Goal: Task Accomplishment & Management: Use online tool/utility

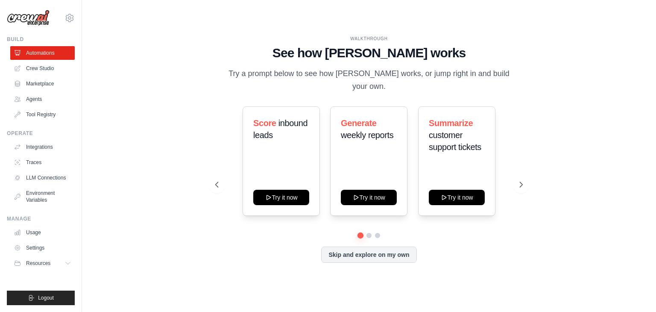
drag, startPoint x: 655, startPoint y: 70, endPoint x: 652, endPoint y: 120, distance: 49.6
click at [652, 120] on div "WALKTHROUGH See how CrewAI works Try a prompt below to see how CrewAI works, or…" at bounding box center [369, 156] width 574 height 295
click at [555, 173] on div "WALKTHROUGH See how CrewAI works Try a prompt below to see how CrewAI works, or…" at bounding box center [369, 156] width 546 height 295
click at [393, 251] on button "Skip and explore on my own" at bounding box center [368, 253] width 95 height 16
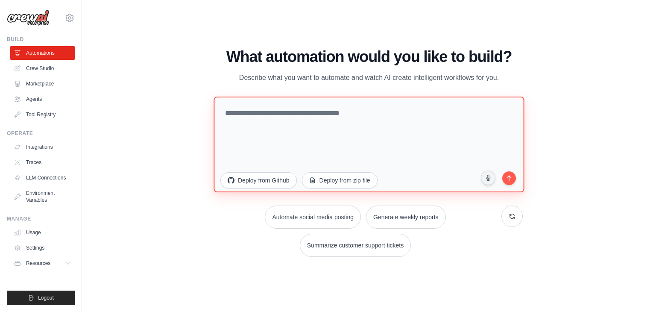
click at [390, 120] on textarea at bounding box center [368, 144] width 310 height 96
paste textarea "**********"
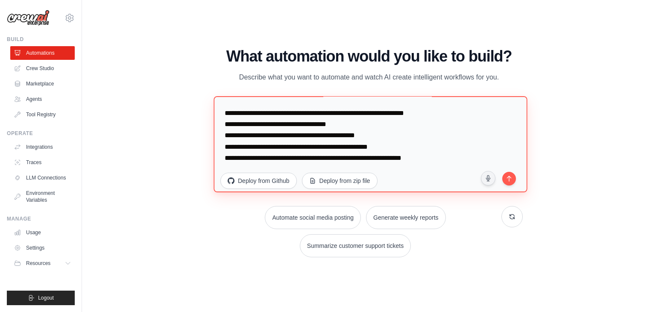
scroll to position [2164, 0]
type textarea "**********"
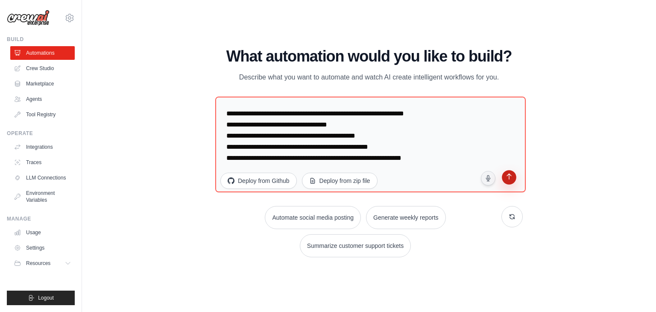
click at [510, 181] on button "submit" at bounding box center [509, 178] width 17 height 17
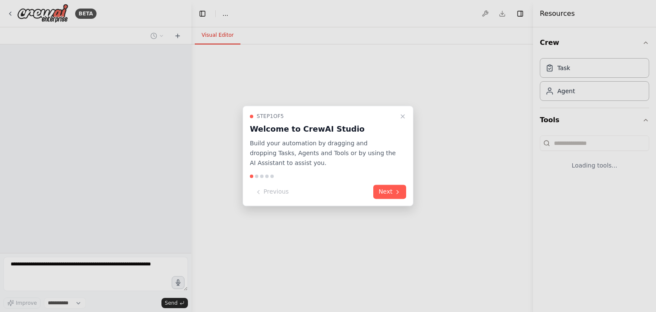
select select "****"
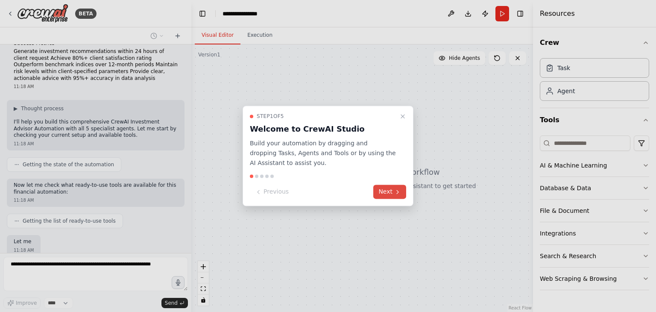
scroll to position [938, 0]
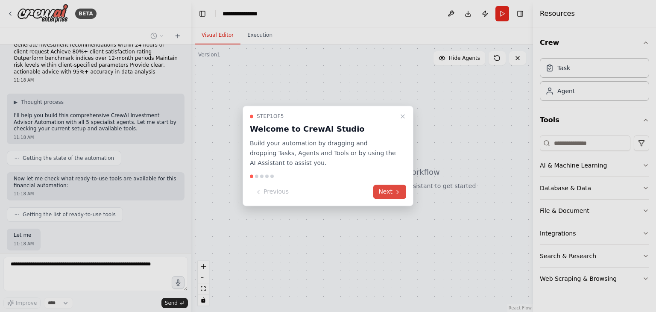
click at [385, 196] on button "Next" at bounding box center [389, 192] width 33 height 14
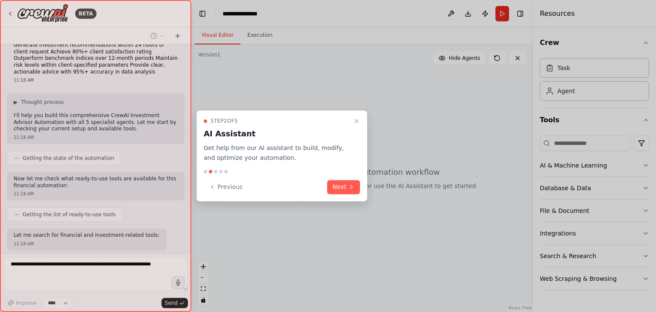
scroll to position [959, 0]
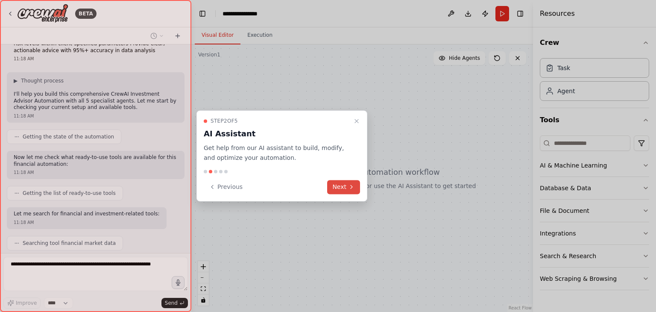
click at [341, 183] on button "Next" at bounding box center [343, 187] width 33 height 14
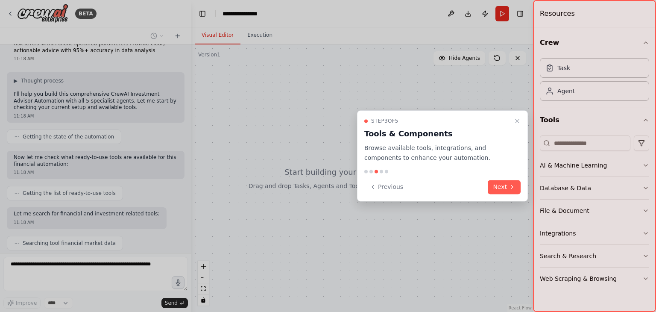
scroll to position [980, 0]
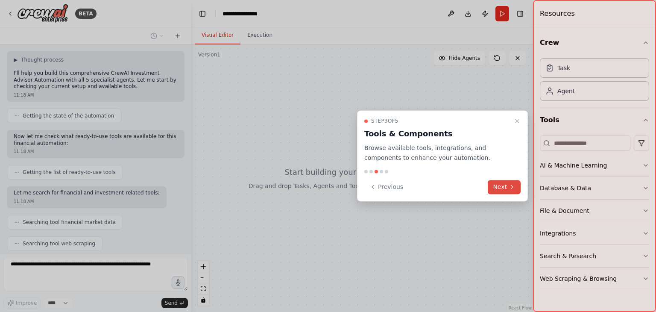
click at [502, 187] on button "Next" at bounding box center [504, 187] width 33 height 14
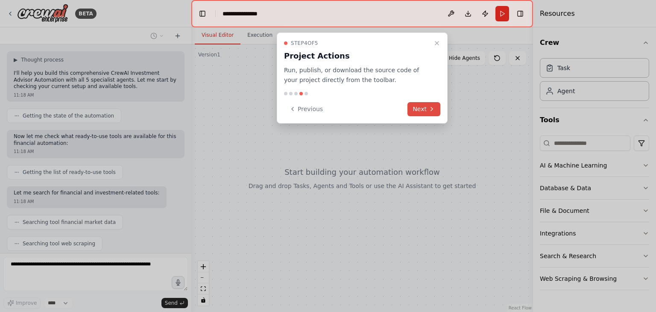
click at [412, 108] on button "Next" at bounding box center [423, 109] width 33 height 14
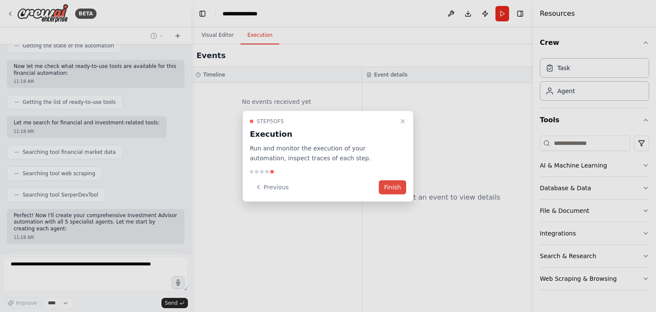
scroll to position [1078, 0]
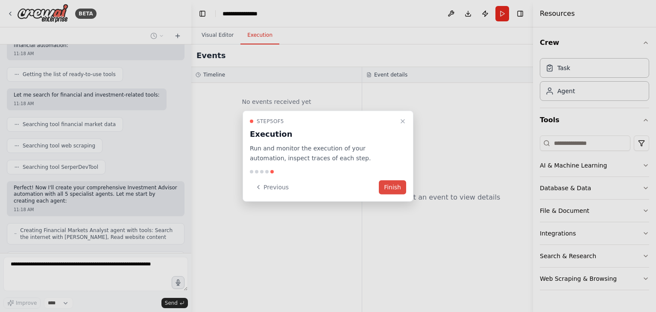
click at [385, 185] on button "Finish" at bounding box center [392, 187] width 27 height 14
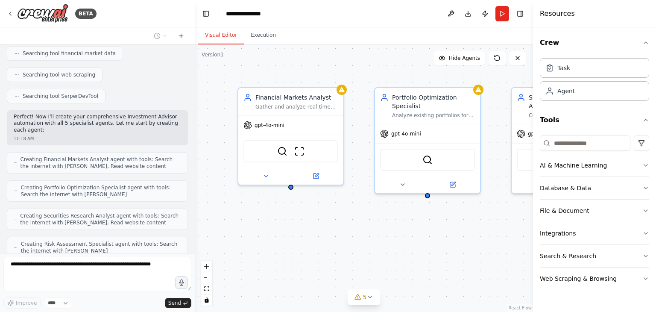
scroll to position [1162, 0]
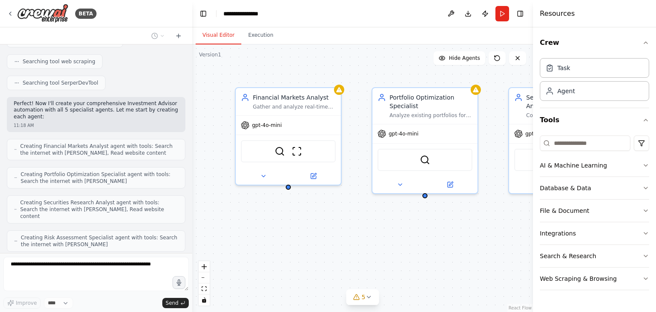
drag, startPoint x: 189, startPoint y: 231, endPoint x: 192, endPoint y: 210, distance: 21.2
click at [192, 210] on div "BETA CrewAI Investment Advisor Automation System Overview Build a multi-agent A…" at bounding box center [328, 156] width 656 height 312
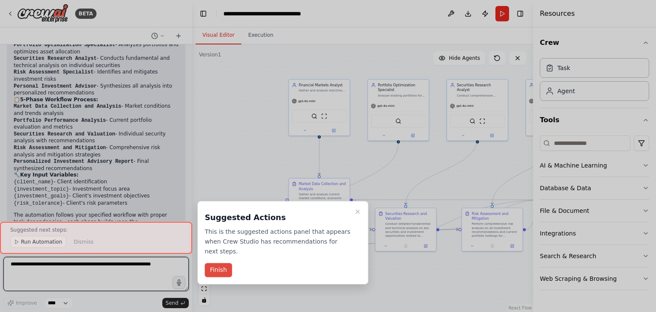
scroll to position [1707, 0]
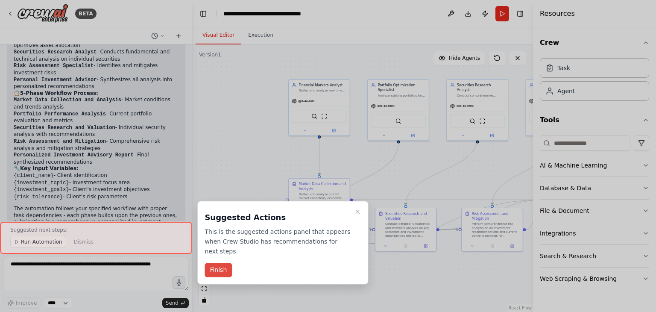
click at [220, 263] on button "Finish" at bounding box center [217, 270] width 27 height 14
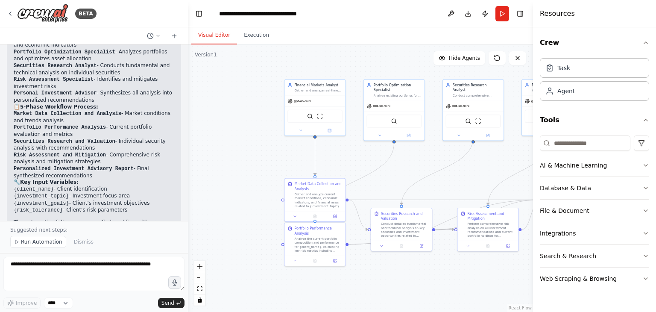
scroll to position [1733, 0]
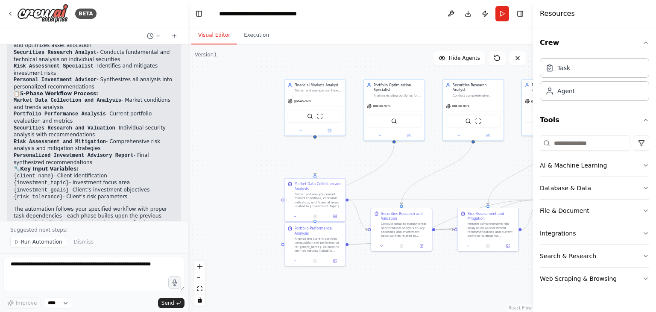
drag, startPoint x: 188, startPoint y: 205, endPoint x: 188, endPoint y: 239, distance: 34.2
click at [188, 239] on div "BETA CrewAI Investment Advisor Automation System Overview Build a multi-agent A…" at bounding box center [328, 156] width 656 height 312
click at [46, 243] on span "Run Automation" at bounding box center [41, 241] width 41 height 7
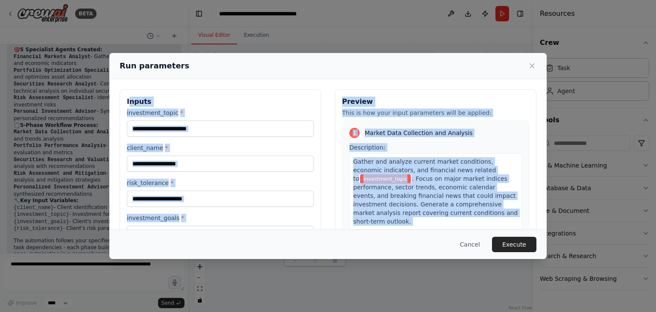
scroll to position [72, 0]
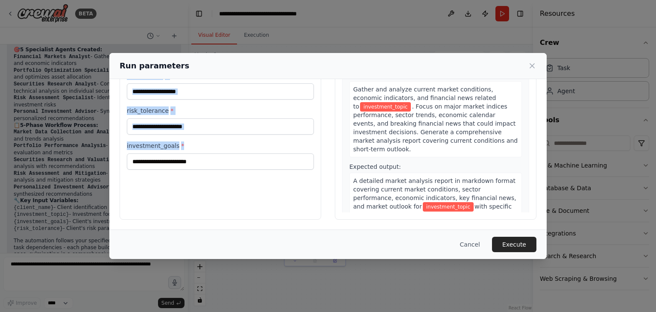
drag, startPoint x: 128, startPoint y: 100, endPoint x: 305, endPoint y: 179, distance: 194.1
click at [305, 179] on div "Inputs investment_topic * client_name * risk_tolerance * investment_goals *" at bounding box center [220, 118] width 201 height 202
copy div "nputs investment_topic * client_name * risk_tolerance * investment_goals *"
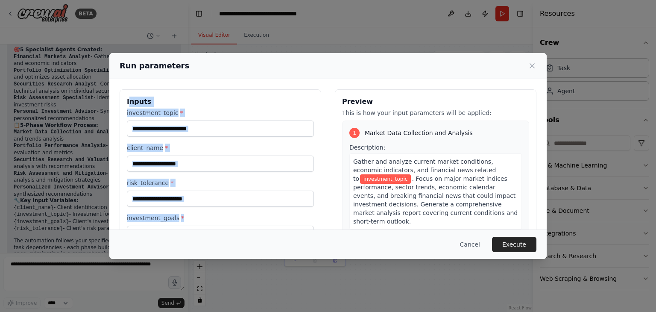
click at [296, 86] on div "Inputs investment_topic * client_name * risk_tolerance * investment_goals * Pre…" at bounding box center [327, 190] width 437 height 223
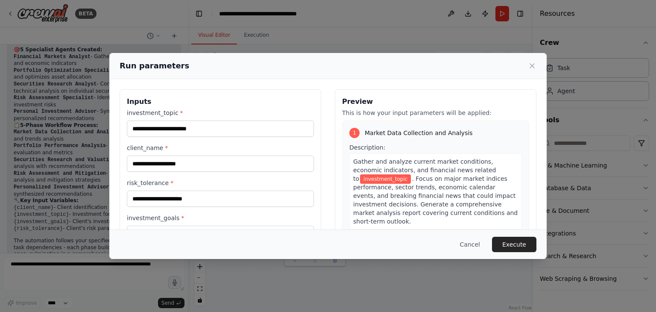
click at [515, 137] on div "1 Market Data Collection and Analysis Description: Gather and analyze current m…" at bounding box center [435, 211] width 187 height 182
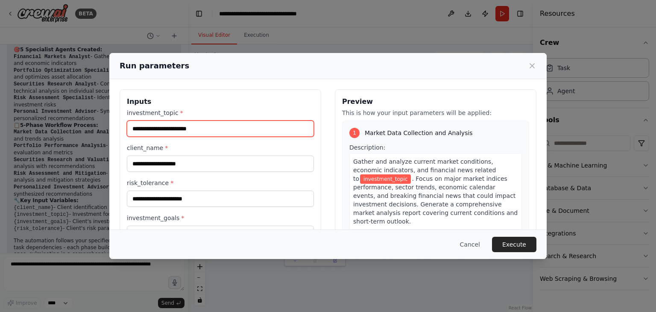
click at [190, 135] on input "investment_topic *" at bounding box center [220, 128] width 187 height 16
type input "******"
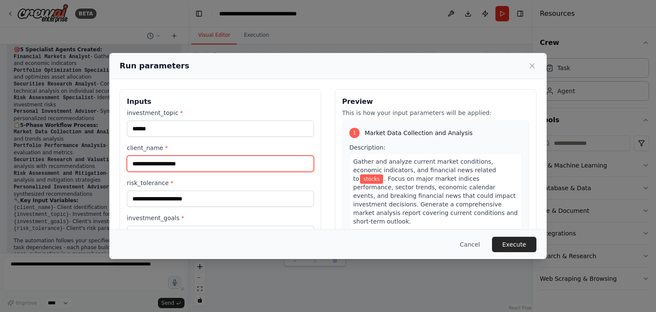
click at [207, 165] on input "client_name *" at bounding box center [220, 163] width 187 height 16
type input "*******"
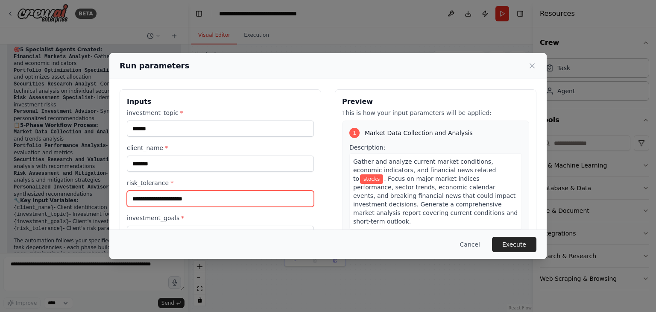
click at [216, 194] on input "risk_tolerance *" at bounding box center [220, 198] width 187 height 16
type input "********"
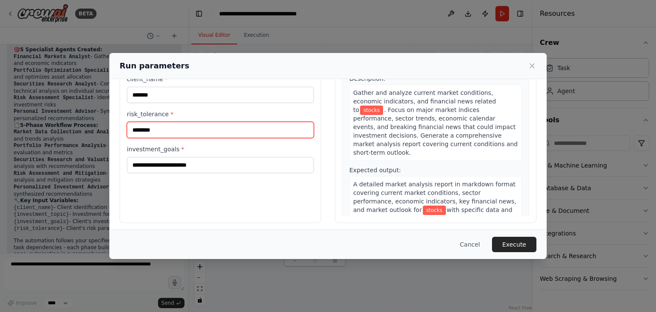
scroll to position [72, 0]
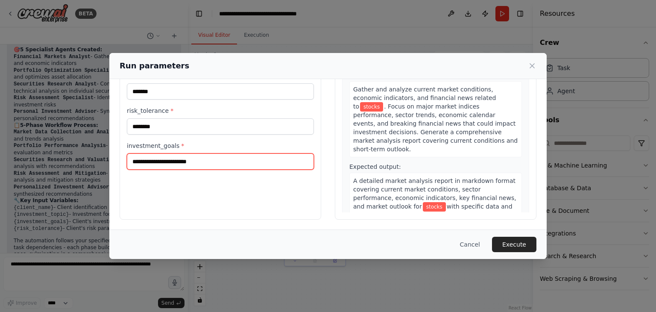
click at [265, 162] on input "investment_goals *" at bounding box center [220, 161] width 187 height 16
paste input "**********"
type input "**********"
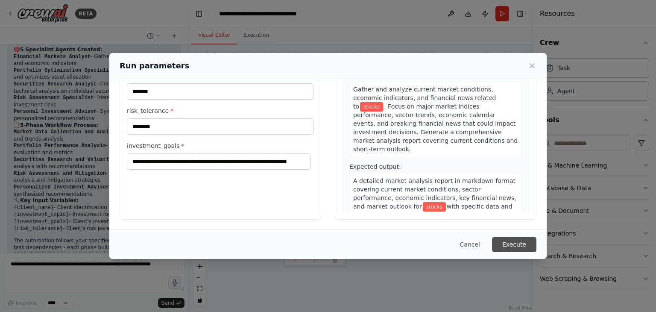
scroll to position [0, 0]
click at [514, 239] on button "Execute" at bounding box center [514, 244] width 44 height 15
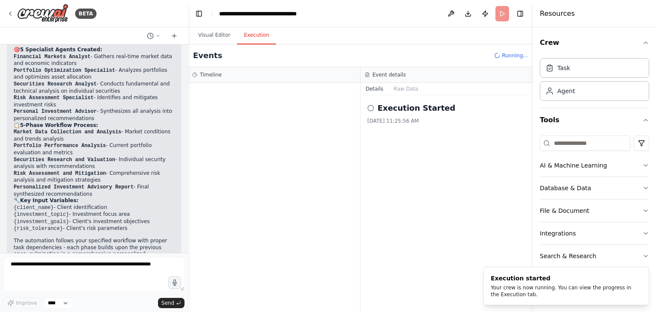
click at [257, 35] on button "Execution" at bounding box center [256, 35] width 39 height 18
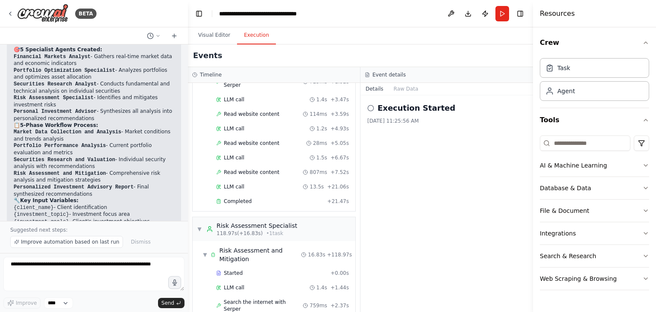
scroll to position [1733, 0]
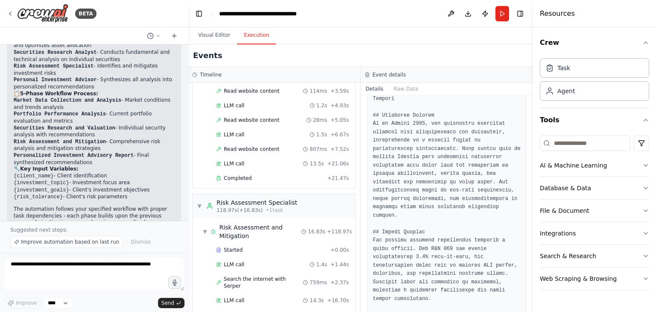
scroll to position [0, 0]
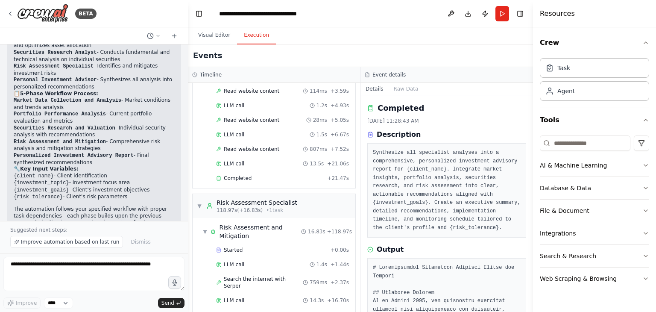
click at [406, 41] on div "Visual Editor Execution" at bounding box center [360, 35] width 345 height 17
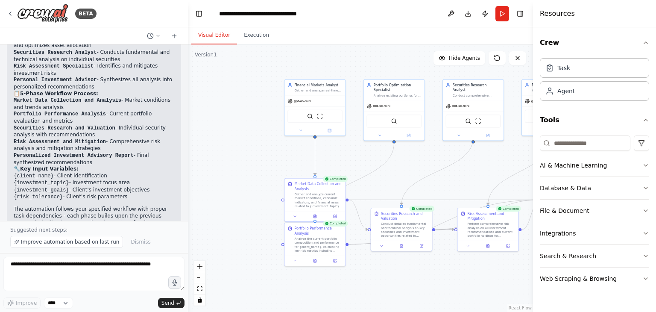
click at [211, 35] on button "Visual Editor" at bounding box center [214, 35] width 46 height 18
click at [517, 11] on button "Toggle Right Sidebar" at bounding box center [520, 14] width 12 height 12
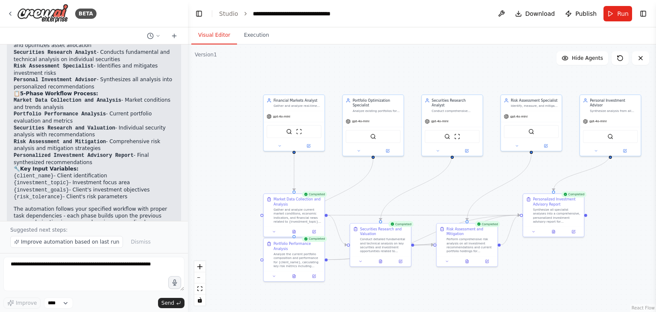
drag, startPoint x: 410, startPoint y: 171, endPoint x: 384, endPoint y: 185, distance: 29.2
click at [384, 185] on div ".deletable-edge-delete-btn { width: 20px; height: 20px; border: 0px solid #ffff…" at bounding box center [422, 177] width 468 height 267
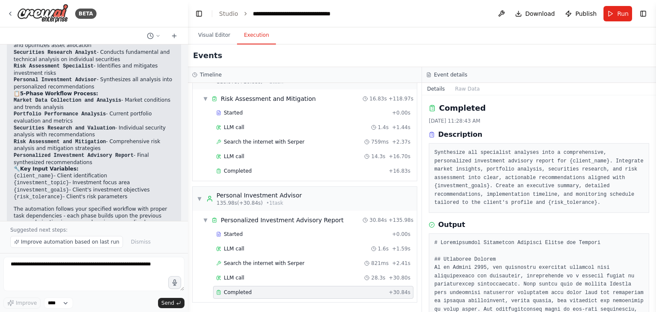
scroll to position [1127, 0]
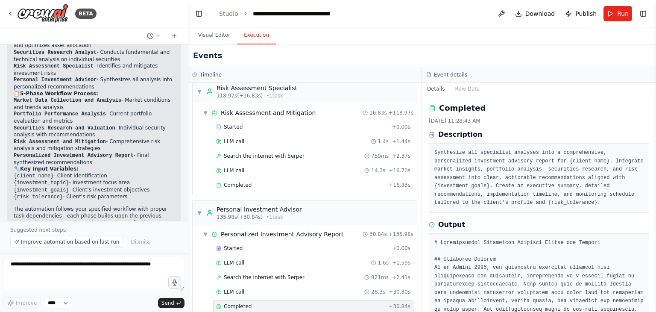
click at [260, 41] on button "Execution" at bounding box center [256, 35] width 39 height 18
click at [461, 88] on button "Raw Data" at bounding box center [467, 89] width 35 height 12
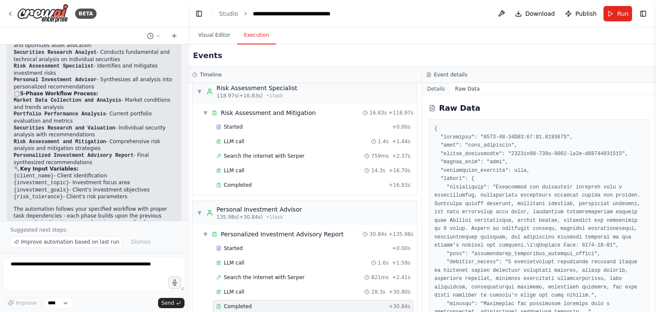
click at [435, 88] on button "Details" at bounding box center [436, 89] width 28 height 12
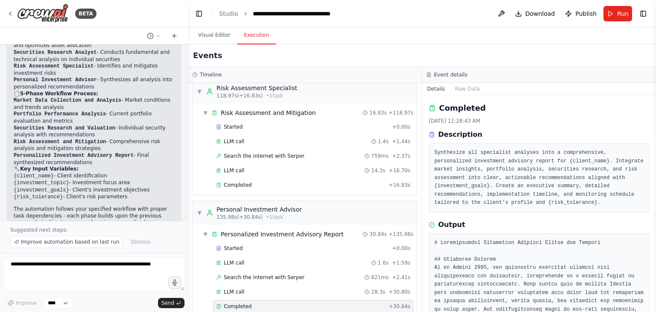
drag, startPoint x: 654, startPoint y: 131, endPoint x: 644, endPoint y: 249, distance: 117.8
click at [644, 249] on div "BETA CrewAI Investment Advisor Automation System Overview Build a multi-agent A…" at bounding box center [328, 156] width 656 height 312
drag, startPoint x: 653, startPoint y: 106, endPoint x: 651, endPoint y: 195, distance: 89.2
click at [651, 195] on div "BETA CrewAI Investment Advisor Automation System Overview Build a multi-agent A…" at bounding box center [328, 156] width 656 height 312
drag, startPoint x: 655, startPoint y: 126, endPoint x: 655, endPoint y: 139, distance: 12.4
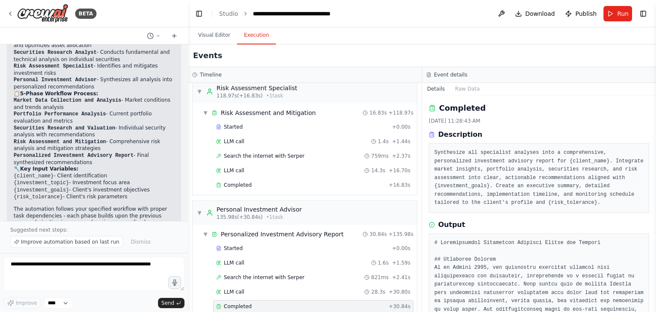
click at [655, 139] on button "Toggle Sidebar" at bounding box center [655, 156] width 7 height 312
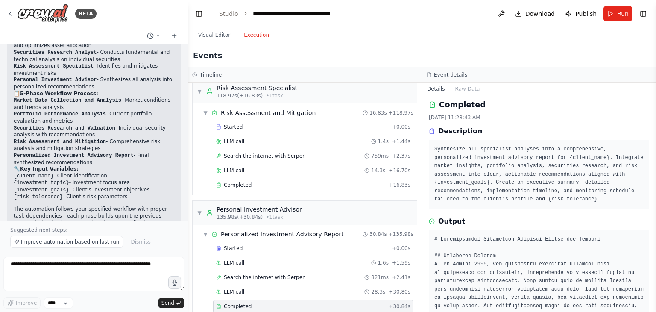
scroll to position [0, 0]
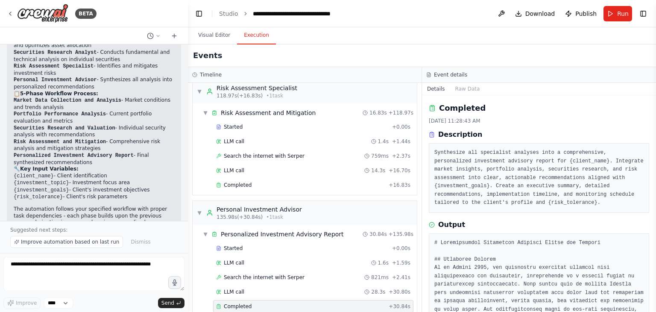
drag, startPoint x: 655, startPoint y: 113, endPoint x: 655, endPoint y: 88, distance: 24.8
click at [655, 88] on button "Toggle Sidebar" at bounding box center [655, 156] width 7 height 312
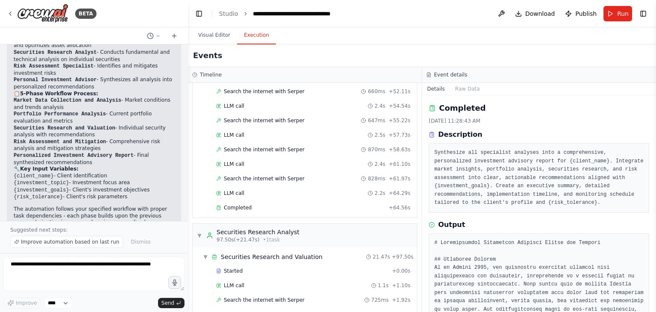
scroll to position [815, 0]
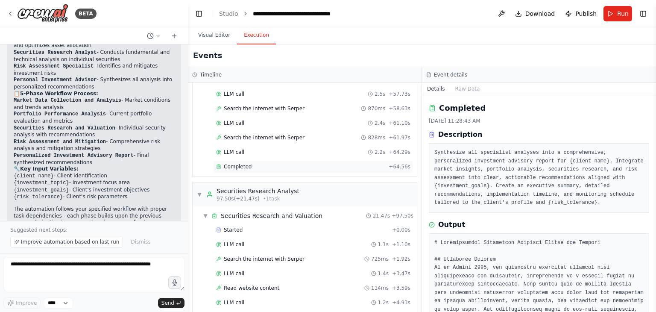
click at [318, 163] on div "Completed" at bounding box center [300, 166] width 169 height 7
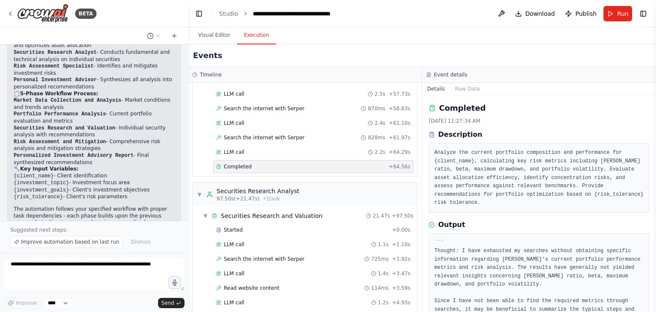
drag, startPoint x: 654, startPoint y: 129, endPoint x: 655, endPoint y: 140, distance: 11.2
click at [655, 140] on button "Toggle Sidebar" at bounding box center [655, 156] width 7 height 312
drag, startPoint x: 655, startPoint y: 140, endPoint x: 648, endPoint y: 254, distance: 113.8
click at [648, 254] on div "BETA CrewAI Investment Advisor Automation System Overview Build a multi-agent A…" at bounding box center [328, 156] width 656 height 312
drag, startPoint x: 655, startPoint y: 240, endPoint x: 655, endPoint y: 259, distance: 18.8
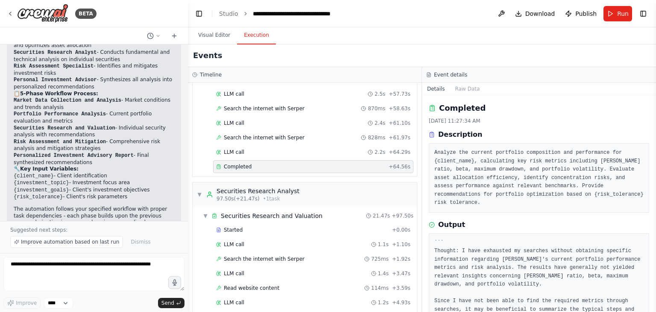
click at [655, 259] on button "Toggle Sidebar" at bounding box center [655, 156] width 7 height 312
drag, startPoint x: 652, startPoint y: 248, endPoint x: 653, endPoint y: 269, distance: 21.8
click at [653, 269] on button "Toggle Sidebar" at bounding box center [655, 156] width 7 height 312
click at [648, 241] on div "Completed 8/30/2025, 11:27:34 AM Description Analyze the current portfolio comp…" at bounding box center [539, 203] width 234 height 216
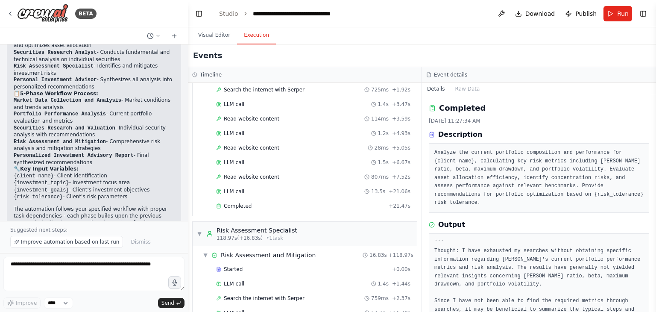
scroll to position [1052, 0]
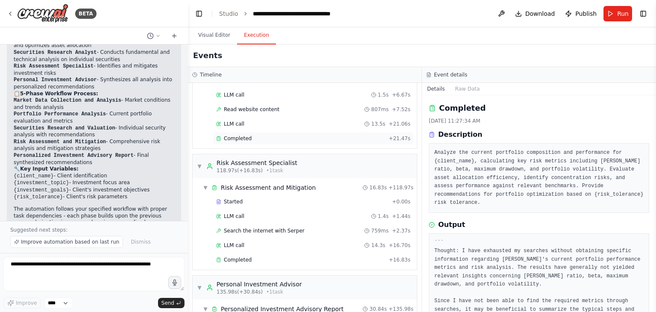
click at [304, 132] on div "Completed + 21.47s" at bounding box center [313, 138] width 200 height 13
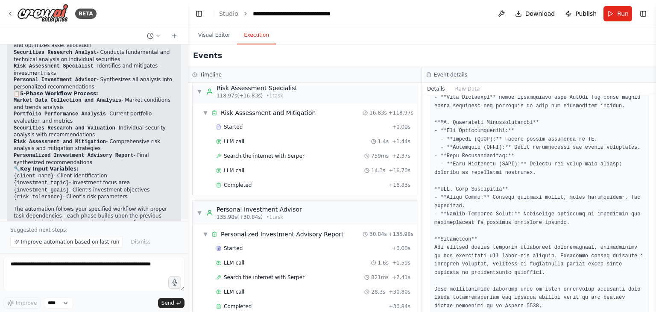
scroll to position [1088, 0]
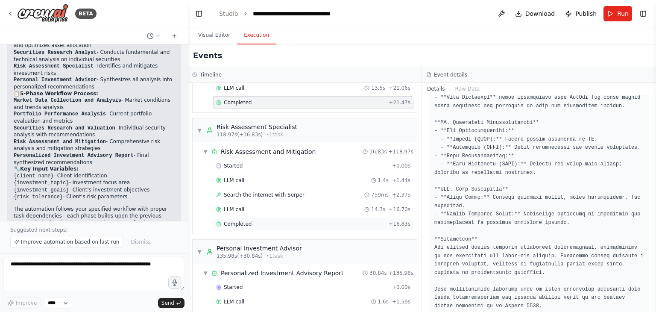
click at [290, 220] on div "Completed" at bounding box center [300, 223] width 169 height 7
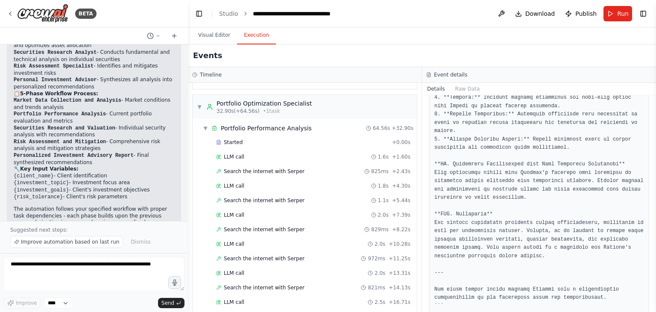
scroll to position [97, 0]
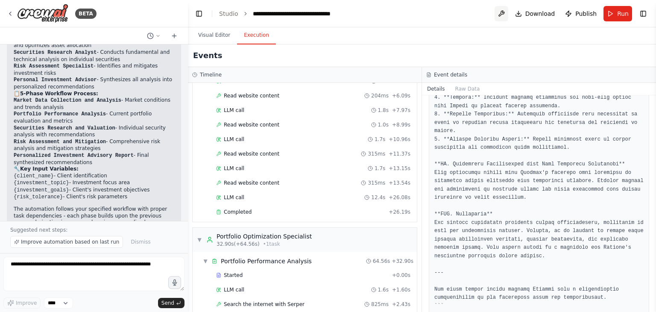
click at [504, 12] on button at bounding box center [501, 13] width 14 height 15
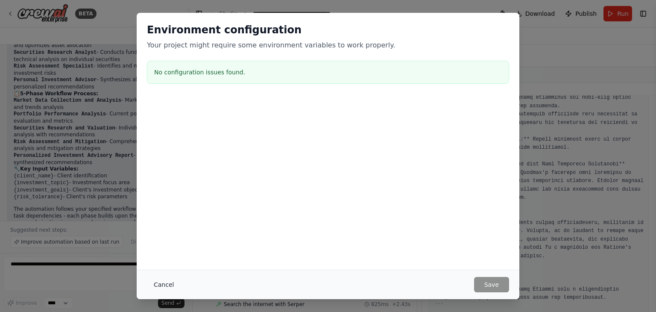
click at [161, 280] on button "Cancel" at bounding box center [164, 284] width 34 height 15
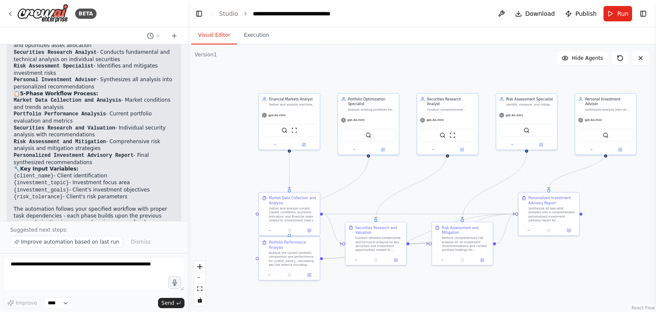
click at [209, 34] on button "Visual Editor" at bounding box center [214, 35] width 46 height 18
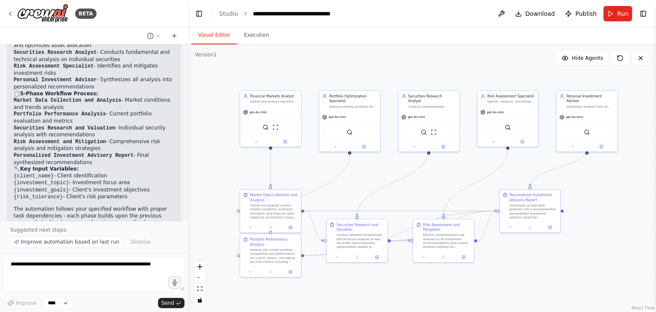
drag, startPoint x: 460, startPoint y: 73, endPoint x: 441, endPoint y: 70, distance: 19.0
click at [441, 70] on div ".deletable-edge-delete-btn { width: 20px; height: 20px; border: 0px solid #ffff…" at bounding box center [422, 177] width 468 height 267
click at [536, 14] on span "Download" at bounding box center [540, 13] width 30 height 9
click at [582, 16] on span "Publish" at bounding box center [585, 13] width 21 height 9
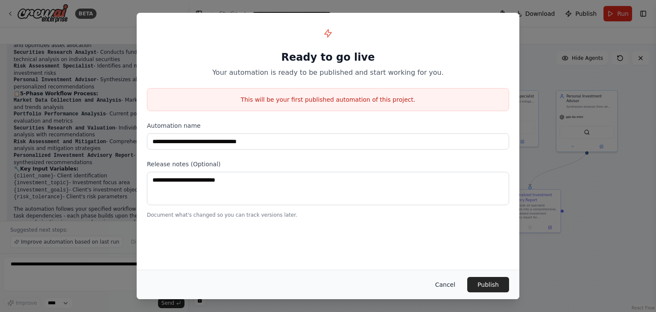
click at [451, 284] on button "Cancel" at bounding box center [445, 284] width 34 height 15
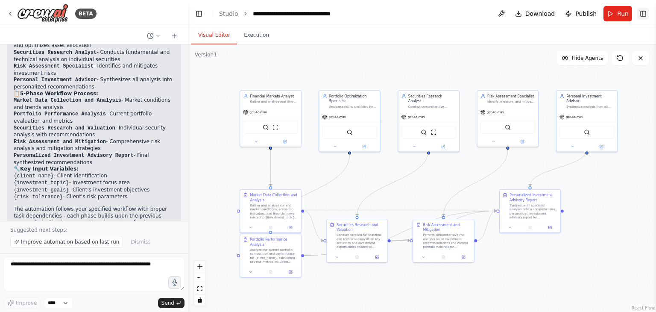
click at [645, 14] on button "Toggle Right Sidebar" at bounding box center [643, 14] width 12 height 12
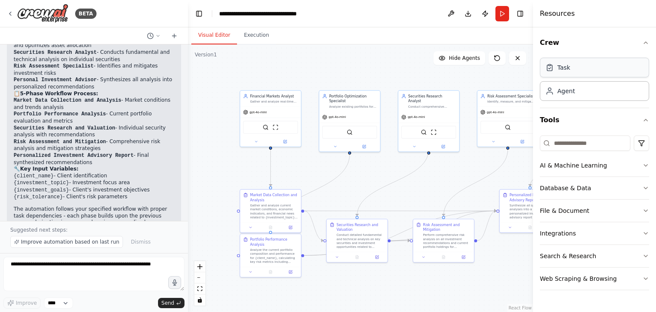
click at [606, 76] on div "Task" at bounding box center [594, 68] width 109 height 20
click at [587, 94] on div "Agent" at bounding box center [594, 91] width 109 height 20
click at [640, 13] on div "Resources" at bounding box center [594, 13] width 123 height 27
click at [385, 13] on header "**********" at bounding box center [360, 13] width 345 height 27
click at [638, 14] on div "Resources" at bounding box center [594, 13] width 123 height 27
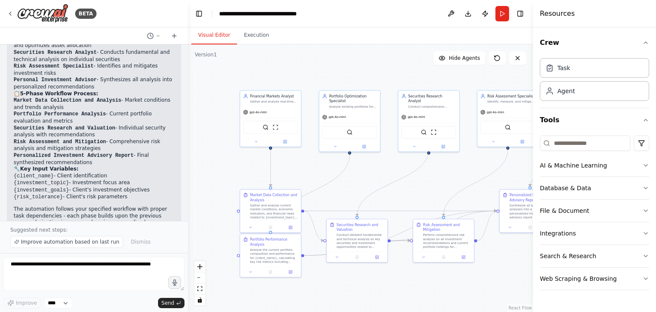
click at [370, 18] on header "**********" at bounding box center [360, 13] width 345 height 27
click at [644, 42] on icon "button" at bounding box center [645, 42] width 7 height 7
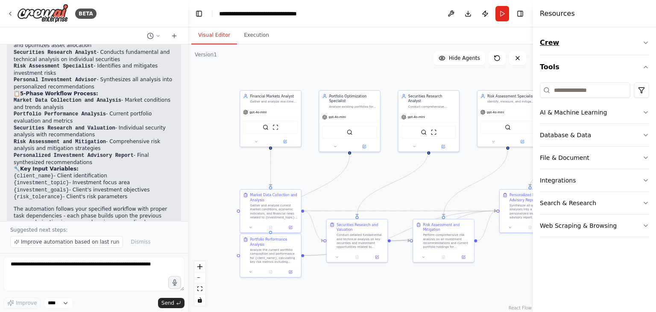
click at [644, 42] on icon "button" at bounding box center [645, 43] width 3 height 2
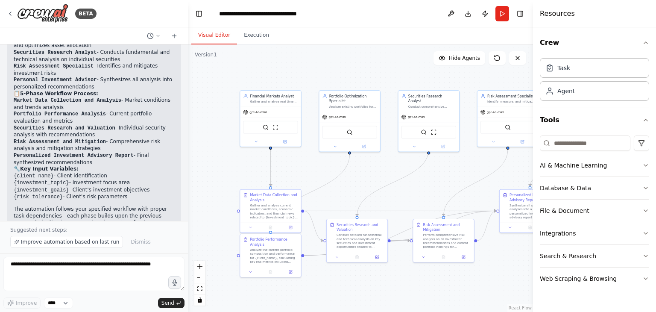
click at [408, 28] on div "Visual Editor Execution" at bounding box center [360, 35] width 345 height 17
click at [520, 15] on button "Toggle Right Sidebar" at bounding box center [520, 14] width 12 height 12
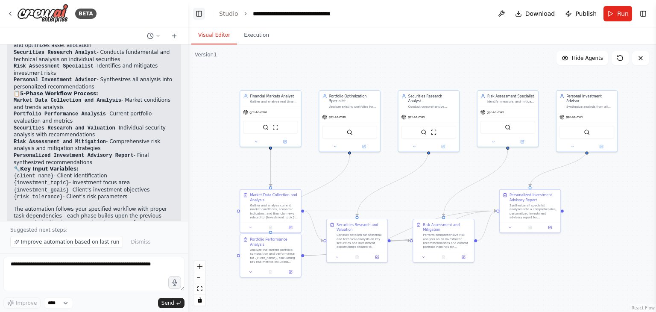
click at [203, 11] on button "Toggle Left Sidebar" at bounding box center [199, 14] width 12 height 12
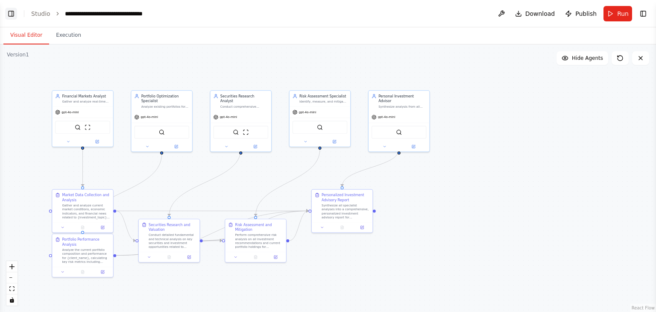
click at [7, 15] on button "Toggle Left Sidebar" at bounding box center [11, 14] width 12 height 12
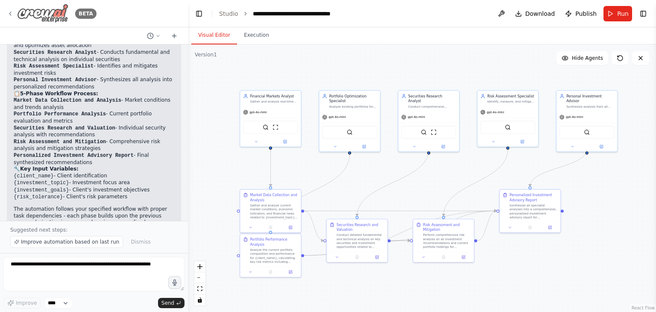
click at [10, 15] on icon at bounding box center [10, 13] width 2 height 3
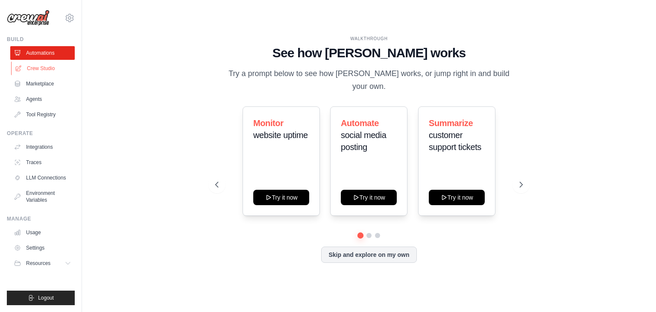
click at [54, 69] on link "Crew Studio" at bounding box center [43, 68] width 64 height 14
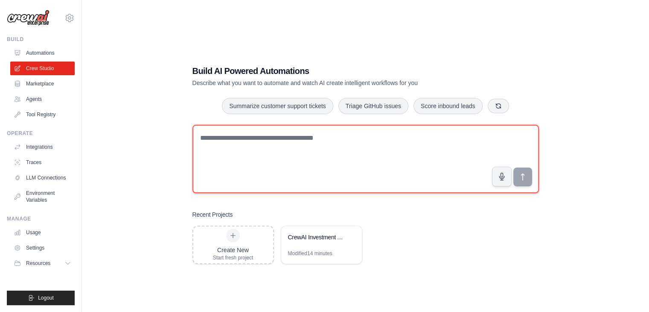
click at [248, 143] on textarea at bounding box center [366, 159] width 347 height 68
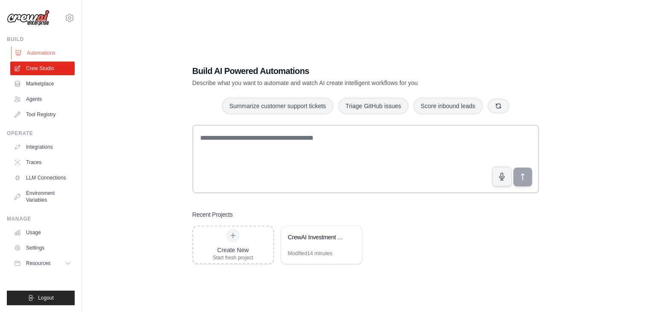
click at [47, 55] on link "Automations" at bounding box center [43, 53] width 64 height 14
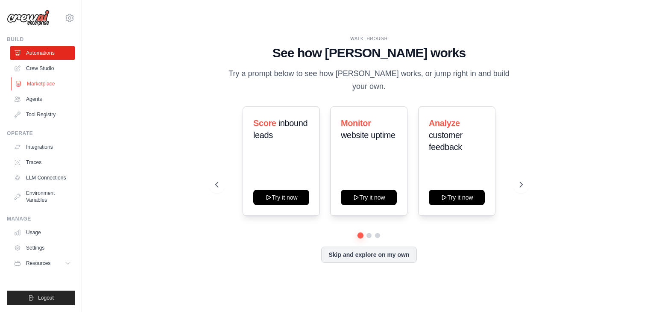
click at [44, 87] on link "Marketplace" at bounding box center [43, 84] width 64 height 14
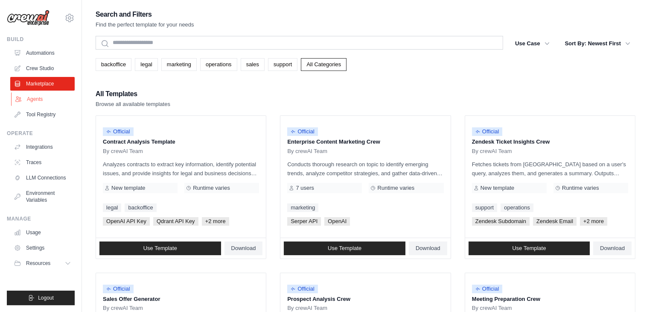
click at [44, 95] on link "Agents" at bounding box center [43, 99] width 64 height 14
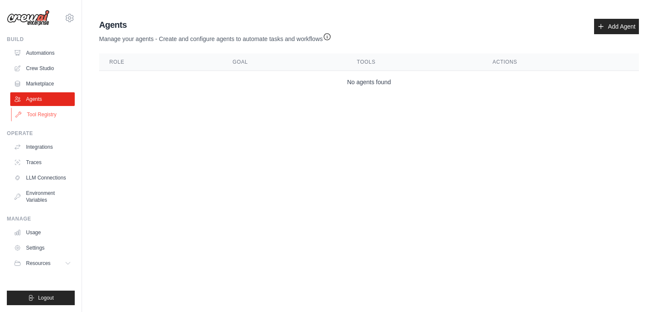
click at [54, 115] on link "Tool Registry" at bounding box center [43, 115] width 64 height 14
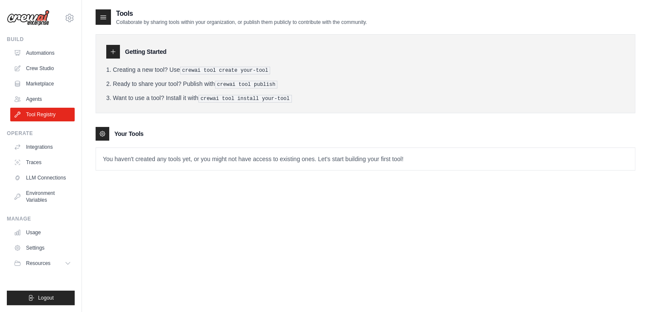
click at [39, 18] on img at bounding box center [28, 18] width 43 height 16
click at [21, 16] on img at bounding box center [28, 18] width 43 height 16
click at [19, 149] on icon at bounding box center [18, 146] width 7 height 7
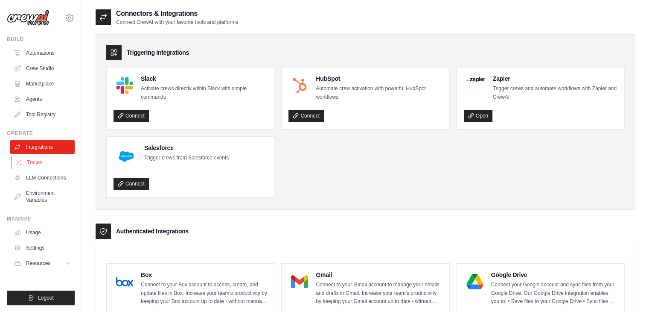
click at [18, 164] on icon at bounding box center [18, 162] width 7 height 7
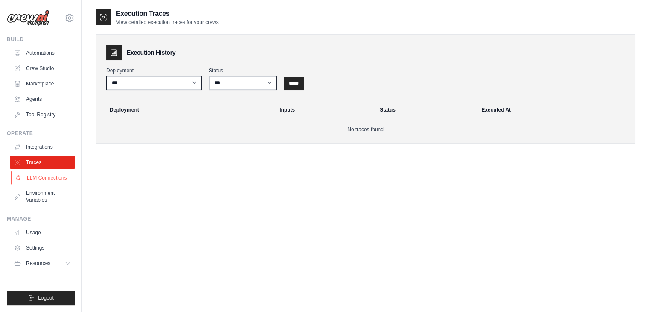
click at [20, 173] on link "LLM Connections" at bounding box center [43, 178] width 64 height 14
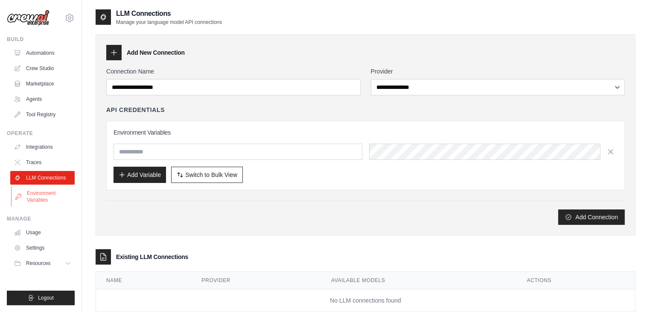
click at [19, 193] on icon at bounding box center [18, 196] width 7 height 7
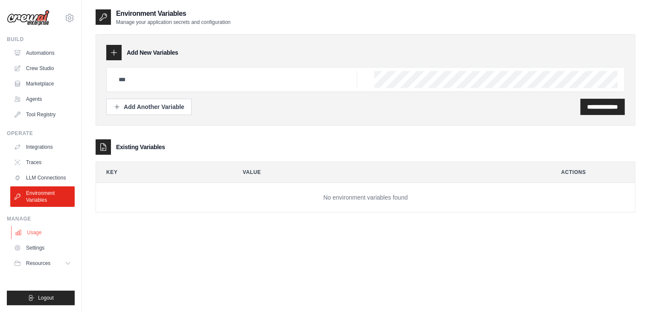
click at [23, 228] on link "Usage" at bounding box center [43, 232] width 64 height 14
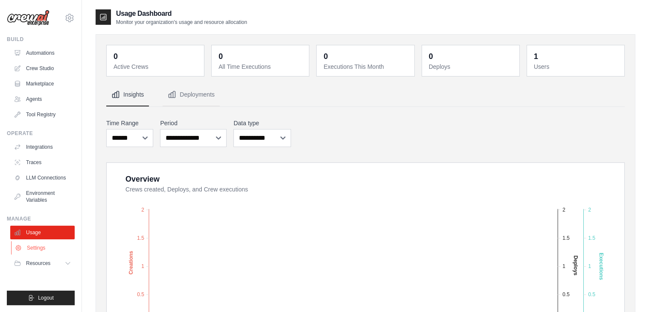
click at [22, 245] on link "Settings" at bounding box center [43, 248] width 64 height 14
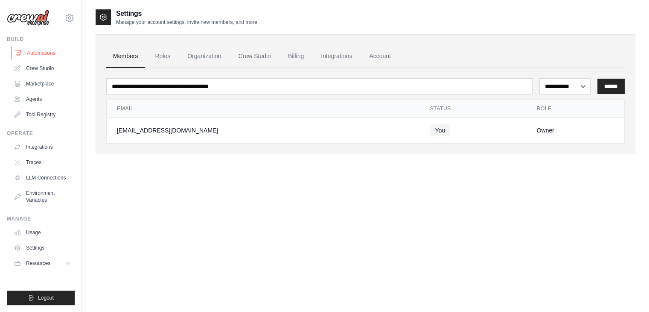
click at [18, 57] on link "Automations" at bounding box center [43, 53] width 64 height 14
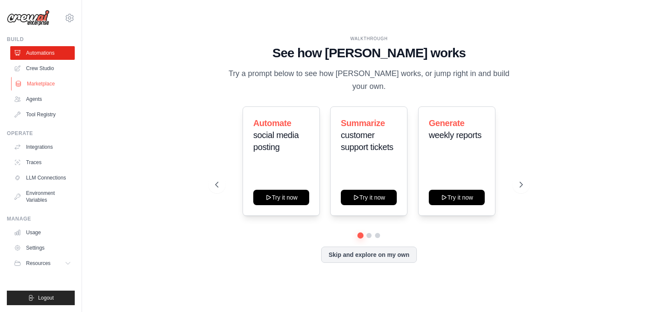
click at [17, 85] on icon at bounding box center [18, 84] width 5 height 6
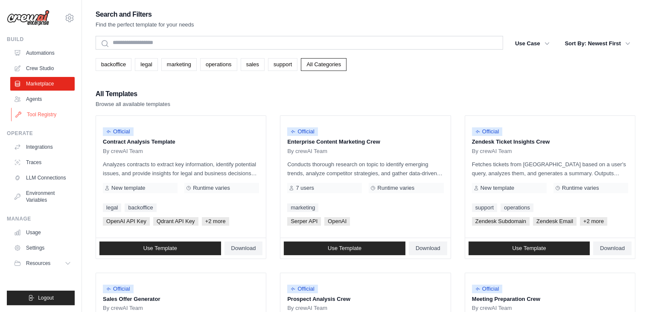
click at [20, 111] on icon at bounding box center [18, 114] width 6 height 6
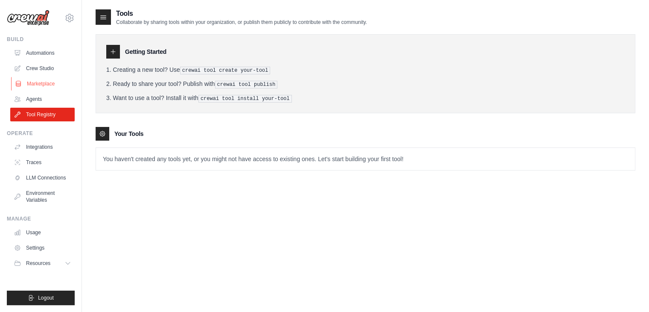
click at [20, 78] on link "Marketplace" at bounding box center [43, 84] width 64 height 14
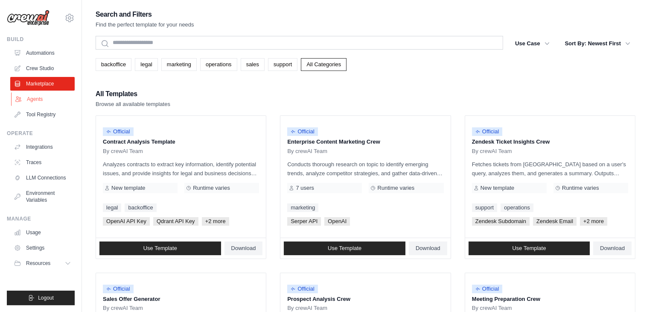
click at [22, 103] on link "Agents" at bounding box center [43, 99] width 64 height 14
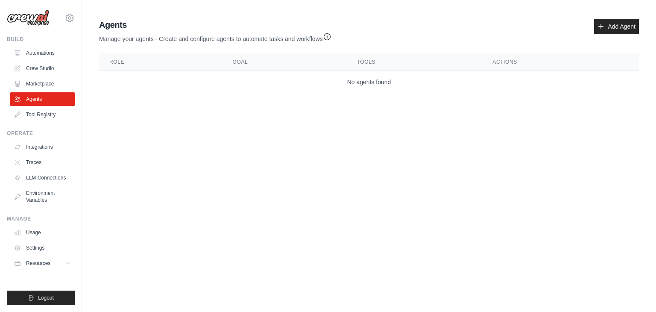
click at [15, 21] on img at bounding box center [28, 18] width 43 height 16
click at [57, 55] on link "Automations" at bounding box center [43, 53] width 64 height 14
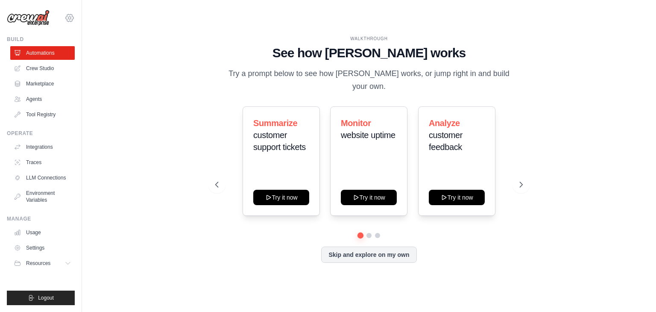
click at [68, 19] on icon at bounding box center [69, 18] width 10 height 10
click at [114, 23] on div "WALKTHROUGH See how [PERSON_NAME] works Try a prompt below to see how [PERSON_N…" at bounding box center [369, 156] width 546 height 295
click at [404, 251] on button "Skip and explore on my own" at bounding box center [368, 253] width 95 height 16
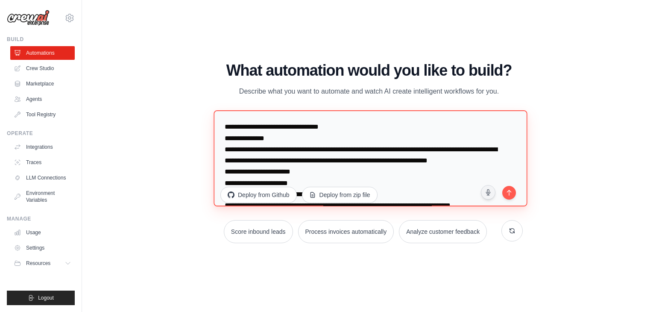
drag, startPoint x: 433, startPoint y: 180, endPoint x: 218, endPoint y: 89, distance: 233.6
click at [218, 89] on div "What automation would you like to build? Describe what you want to automate and…" at bounding box center [368, 152] width 307 height 181
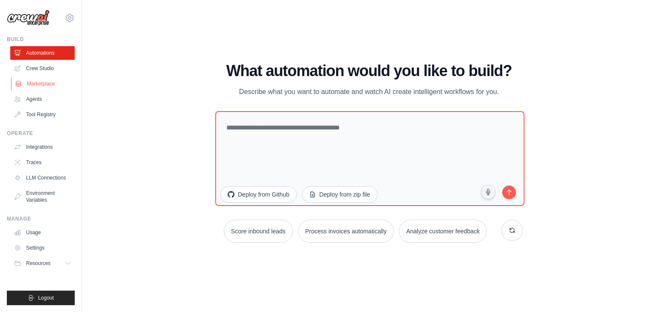
click at [15, 79] on link "Marketplace" at bounding box center [43, 84] width 64 height 14
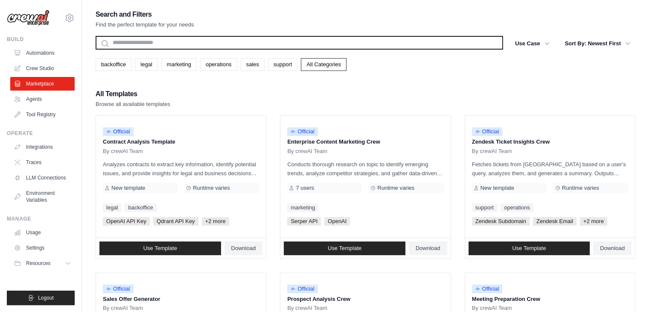
click at [157, 40] on input "text" at bounding box center [300, 43] width 408 height 14
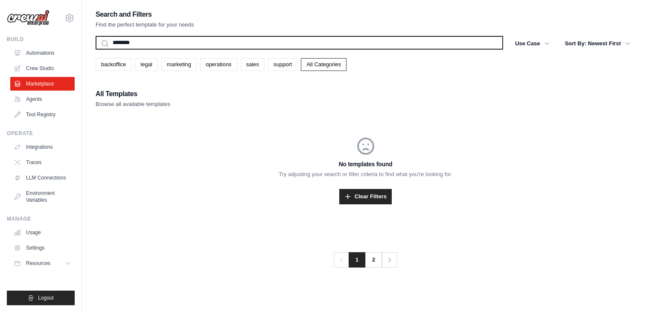
type input "********"
click at [95, 49] on button "Search" at bounding box center [95, 49] width 0 height 0
click at [157, 42] on input "********" at bounding box center [300, 43] width 408 height 14
type input "*******"
click at [95, 49] on button "Search" at bounding box center [95, 49] width 0 height 0
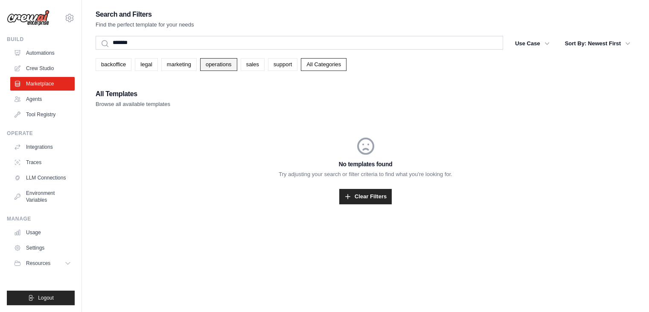
click at [224, 64] on link "operations" at bounding box center [218, 64] width 37 height 13
click at [219, 66] on link "operations" at bounding box center [218, 64] width 37 height 13
click at [120, 64] on link "backoffice" at bounding box center [114, 64] width 36 height 13
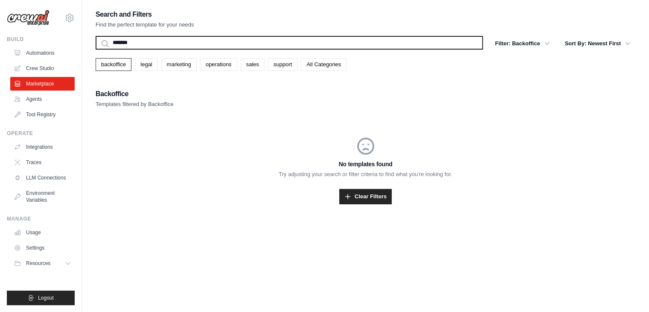
click at [177, 43] on input "*******" at bounding box center [290, 43] width 388 height 14
type input "*"
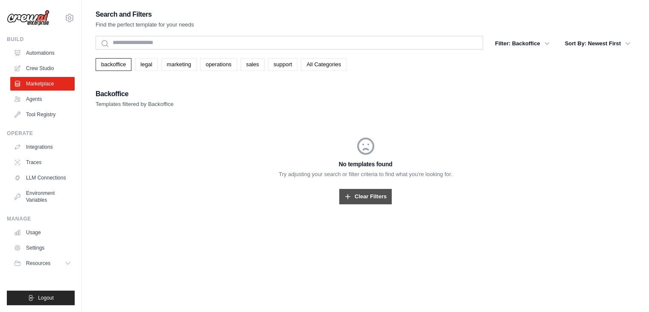
click at [385, 196] on link "Clear Filters" at bounding box center [365, 196] width 53 height 15
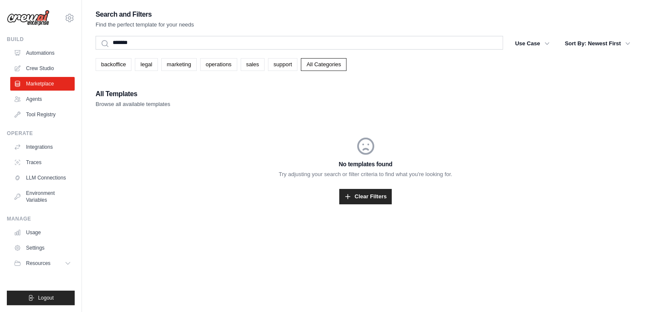
click at [498, 11] on div "Search and Filters Find the perfect template for your needs" at bounding box center [366, 19] width 540 height 20
click at [26, 98] on link "Agents" at bounding box center [43, 99] width 64 height 14
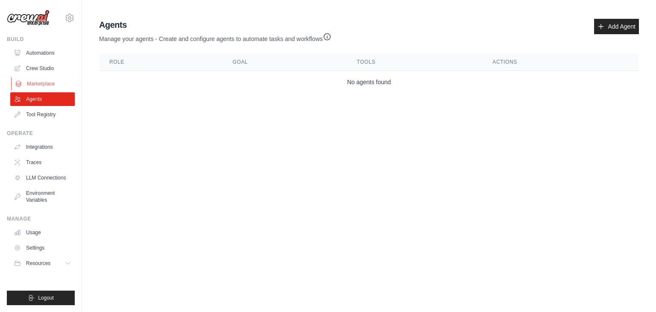
click at [25, 81] on link "Marketplace" at bounding box center [43, 84] width 64 height 14
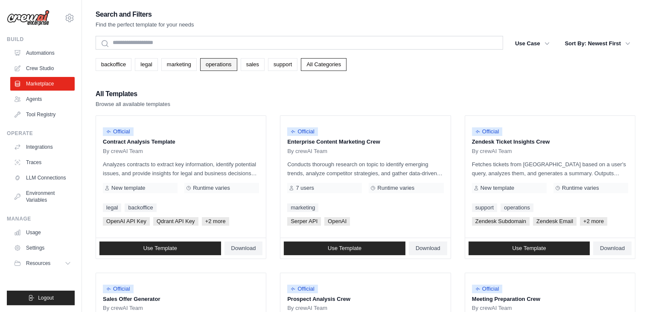
click at [230, 62] on link "operations" at bounding box center [218, 64] width 37 height 13
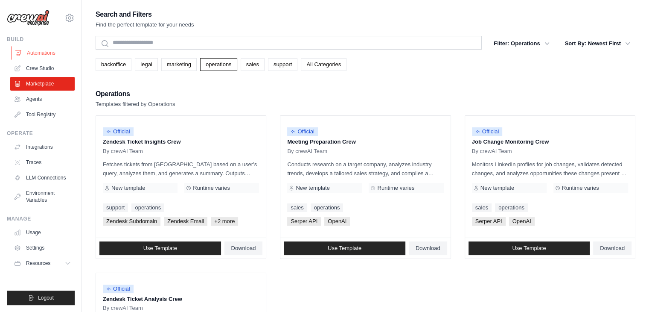
click at [32, 55] on link "Automations" at bounding box center [43, 53] width 64 height 14
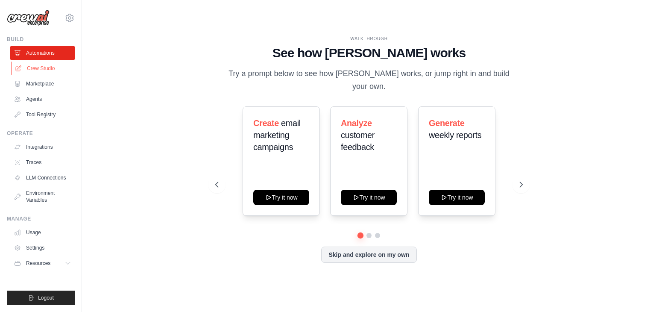
click at [35, 69] on link "Crew Studio" at bounding box center [43, 68] width 64 height 14
